Goal: Task Accomplishment & Management: Use online tool/utility

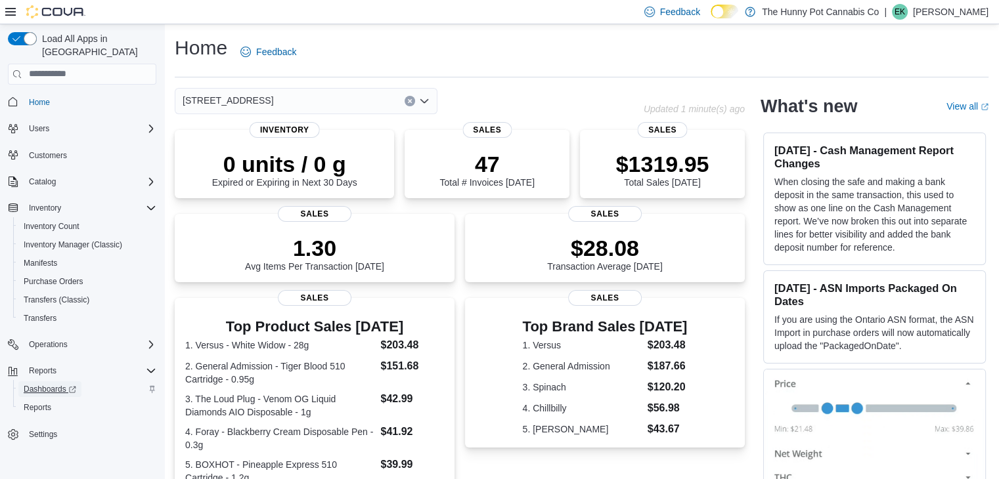
click at [48, 384] on span "Dashboards" at bounding box center [50, 389] width 53 height 11
click at [49, 402] on span "Reports" at bounding box center [38, 407] width 28 height 11
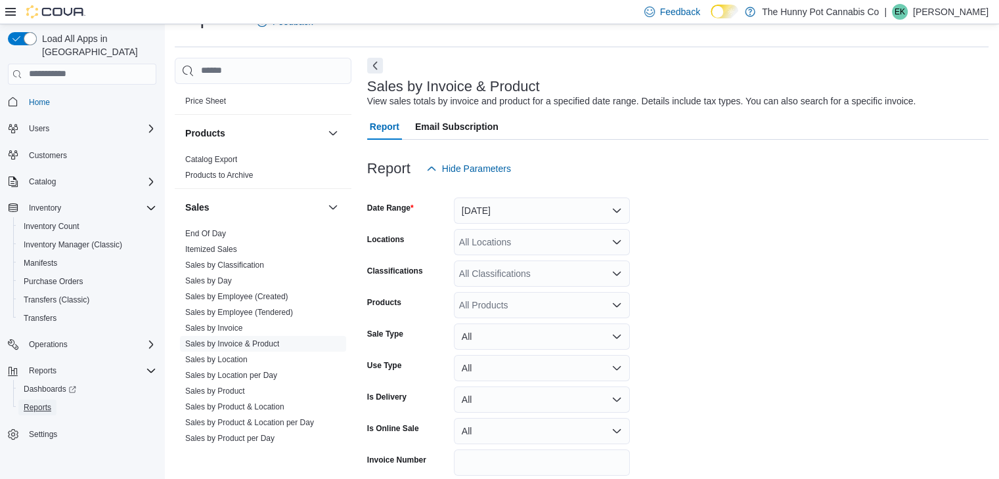
scroll to position [616, 0]
click at [261, 369] on link "Sales by Location per Day" at bounding box center [231, 373] width 92 height 9
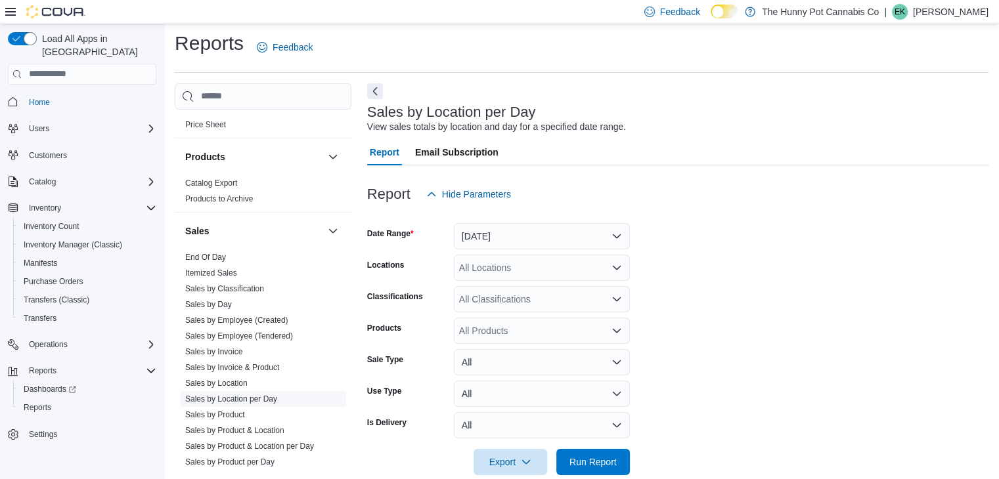
scroll to position [26, 0]
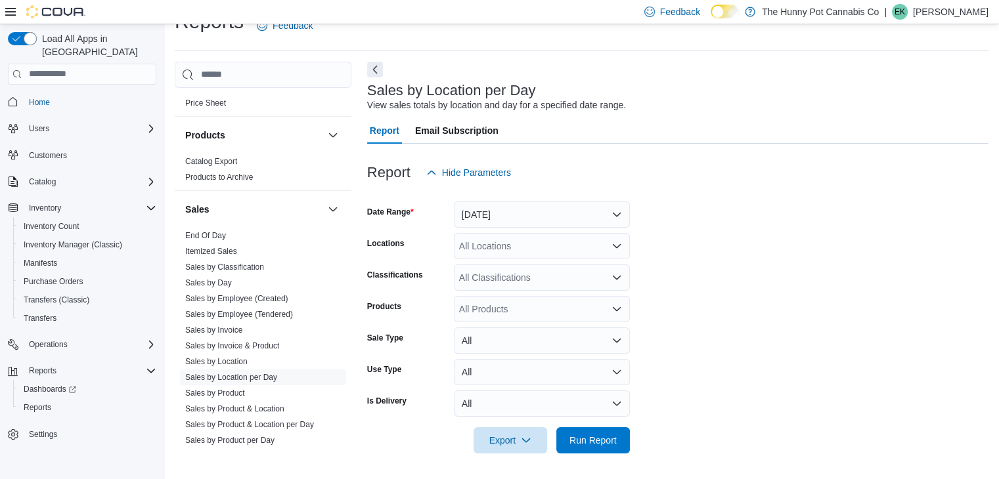
click at [515, 241] on div "All Locations" at bounding box center [542, 246] width 176 height 26
type input "***"
click at [517, 274] on button "600 Fleet St" at bounding box center [542, 268] width 176 height 19
click at [650, 339] on form "Date Range Yesterday Locations 600 Fleet St Classifications All Classifications…" at bounding box center [677, 320] width 621 height 268
click at [580, 434] on span "Run Report" at bounding box center [592, 439] width 47 height 13
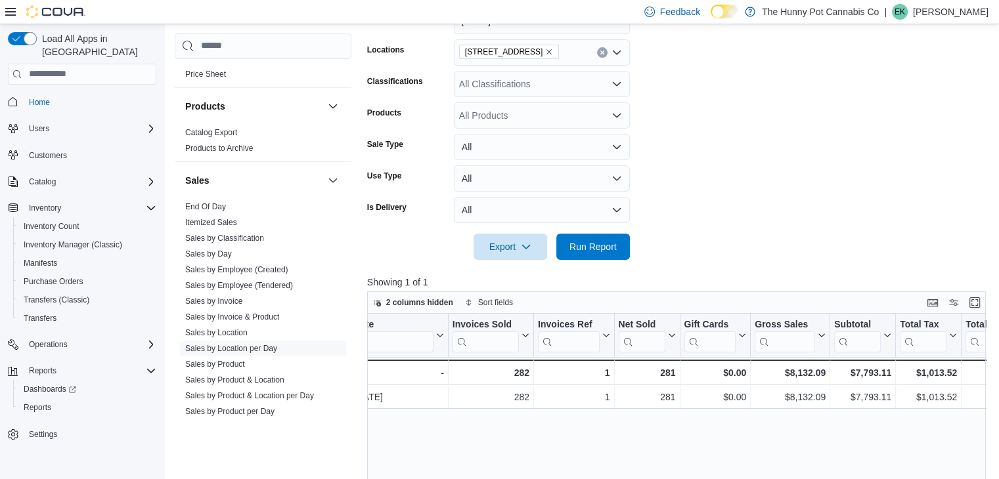
scroll to position [202, 0]
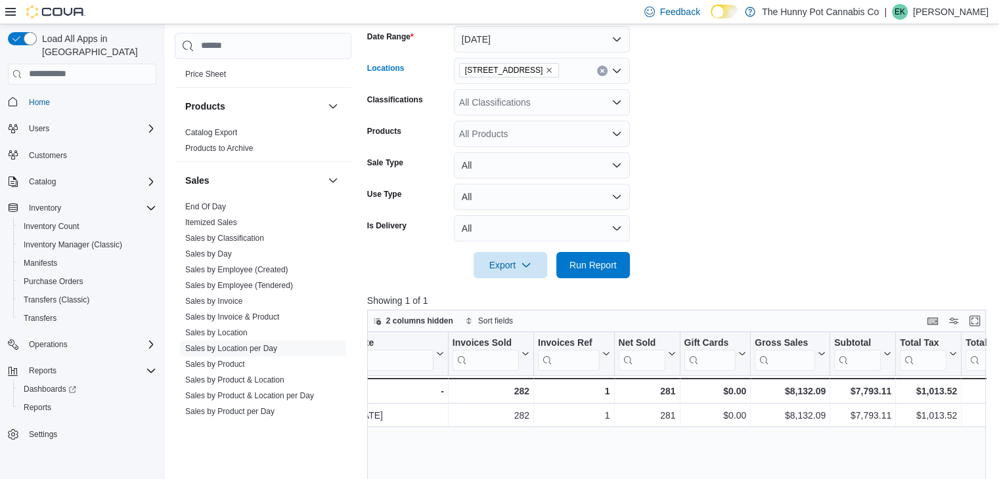
click at [547, 69] on icon "Remove 600 Fleet St from selection in this group" at bounding box center [549, 70] width 5 height 5
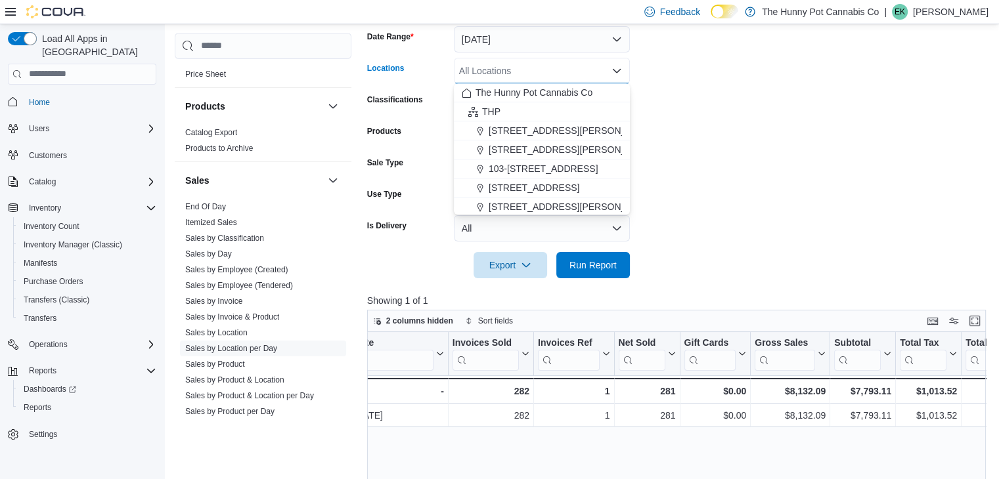
click at [513, 69] on div "All Locations Combo box. Selected. Combo box input. All Locations. Type some te…" at bounding box center [542, 71] width 176 height 26
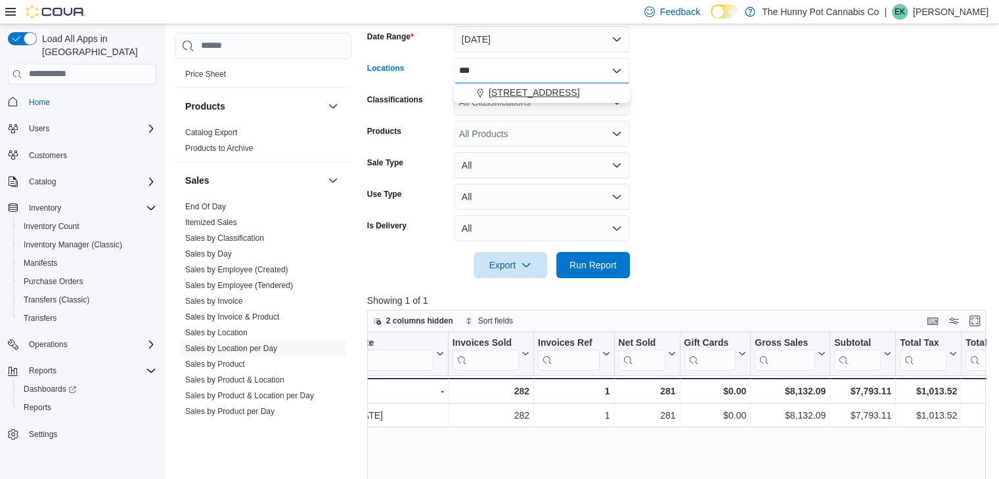
type input "***"
click at [515, 101] on button "198 Queen St" at bounding box center [542, 92] width 176 height 19
click at [575, 259] on span "Run Report" at bounding box center [592, 264] width 47 height 13
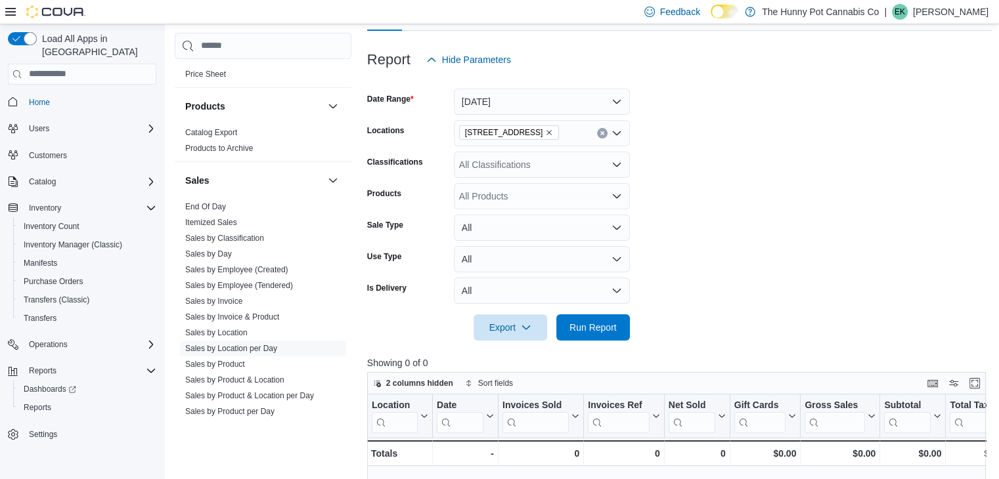
scroll to position [135, 0]
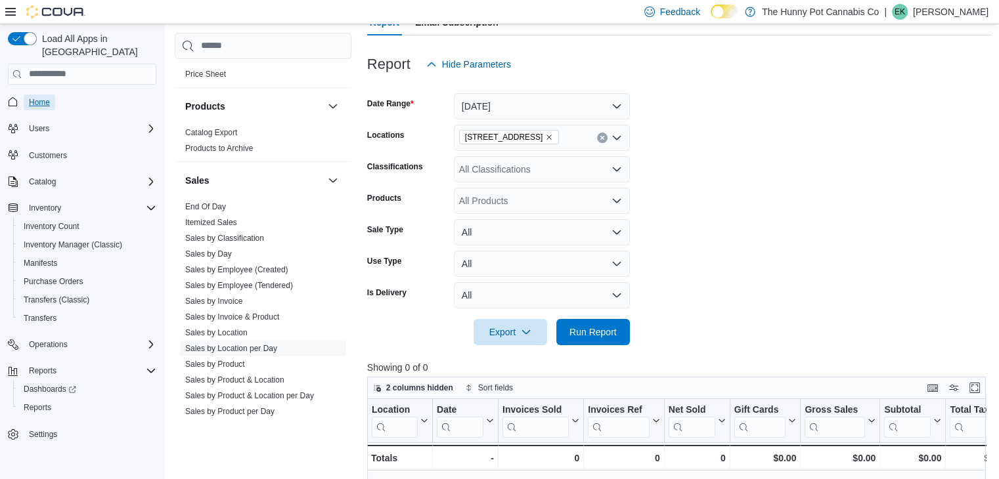
click at [29, 96] on span "Home" at bounding box center [39, 103] width 21 height 16
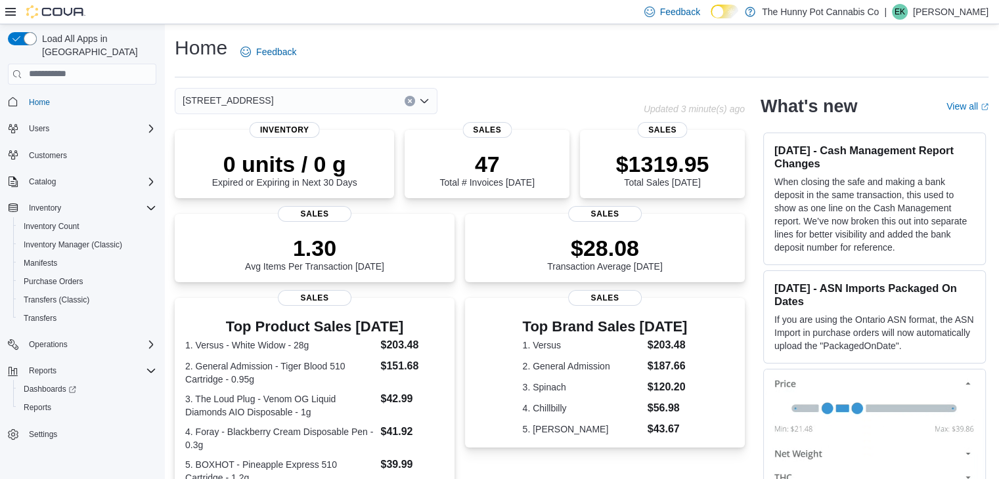
click at [56, 94] on span "Home" at bounding box center [90, 102] width 133 height 16
